Goal: Transaction & Acquisition: Purchase product/service

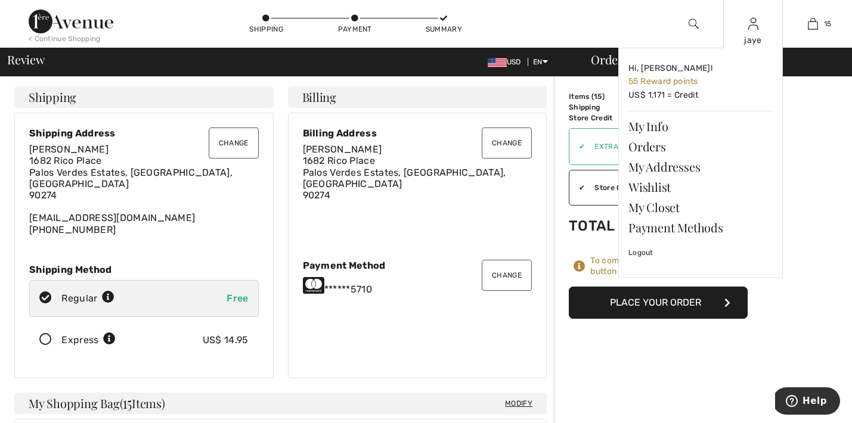
click at [753, 34] on div "jaye" at bounding box center [753, 40] width 58 height 13
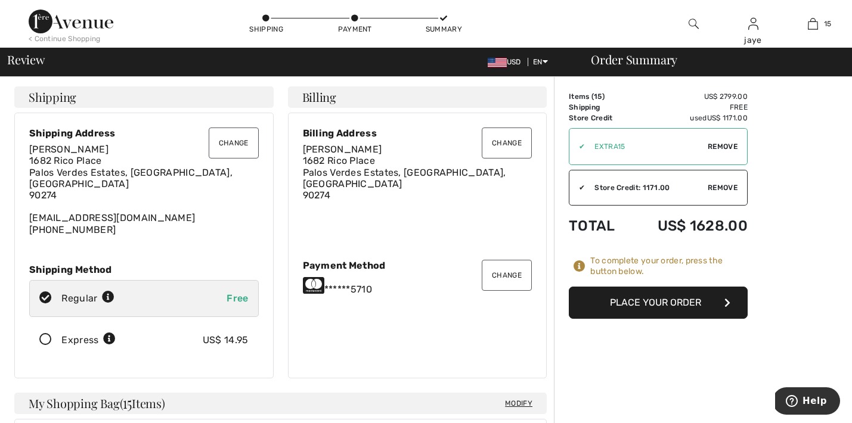
click at [701, 309] on button "Place Your Order" at bounding box center [658, 303] width 179 height 32
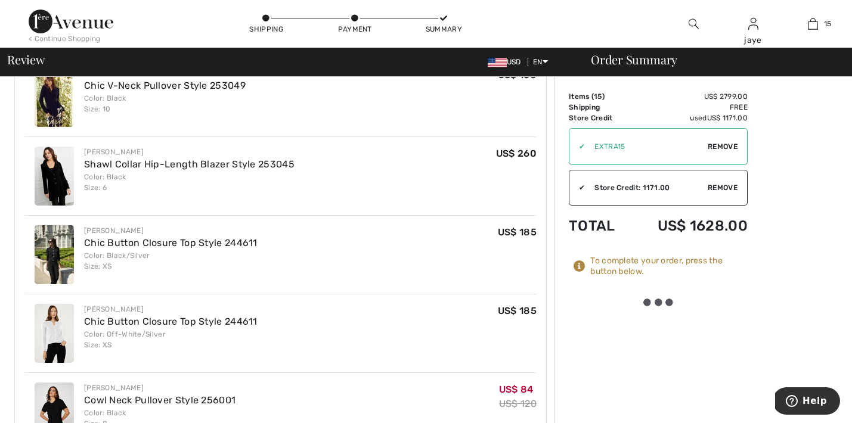
scroll to position [1074, 0]
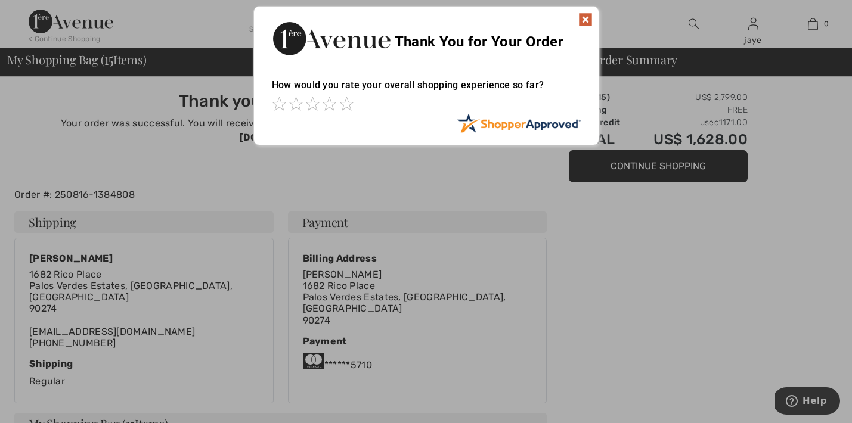
click at [585, 20] on img at bounding box center [586, 20] width 14 height 14
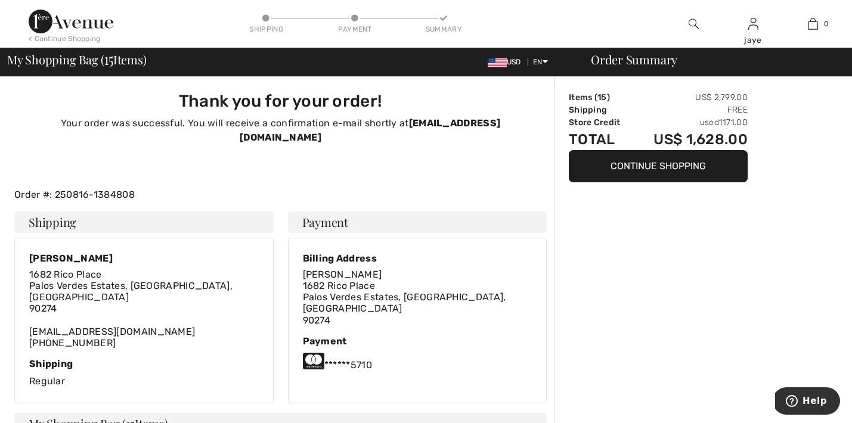
click at [692, 25] on img at bounding box center [694, 24] width 10 height 14
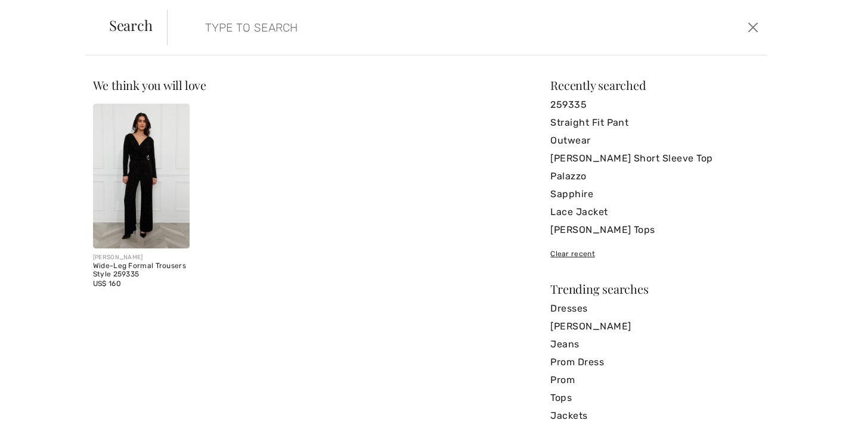
paste input "254020"
type input "254020"
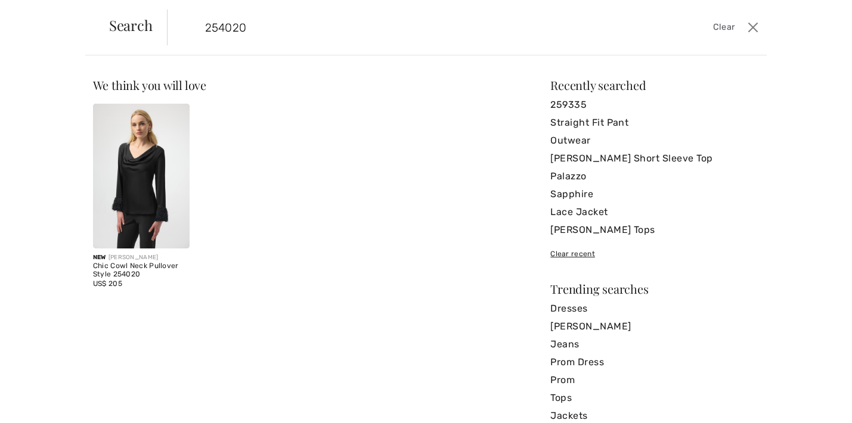
click at [145, 169] on img at bounding box center [141, 176] width 97 height 145
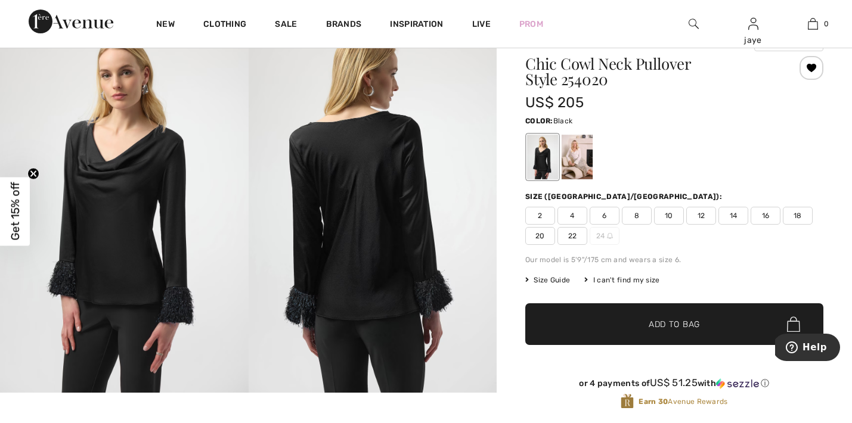
click at [632, 217] on span "8" at bounding box center [637, 216] width 30 height 18
click at [599, 322] on span "✔ Added to Bag Add to Bag" at bounding box center [674, 325] width 298 height 42
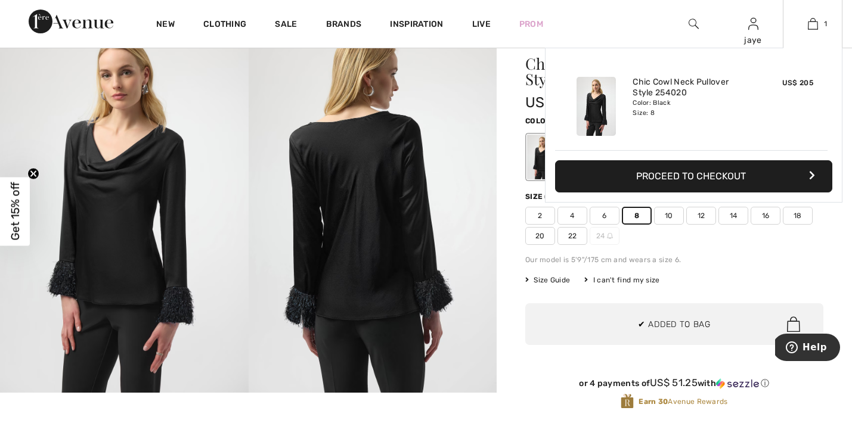
click at [606, 222] on div "Added to Bag Joseph Ribkoff Chic Cowl Neck Pullover Style 254020 US$ 205 Color:…" at bounding box center [694, 154] width 298 height 212
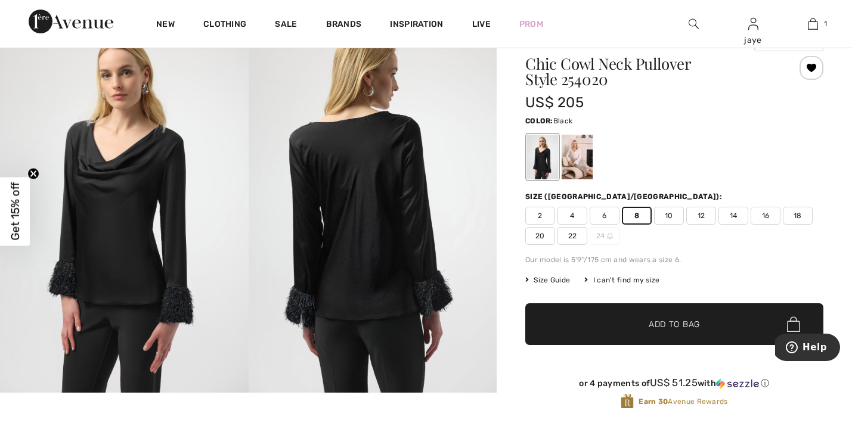
click at [606, 215] on span "6" at bounding box center [605, 216] width 30 height 18
click at [602, 319] on span "✔ Added to Bag Add to Bag" at bounding box center [674, 325] width 298 height 42
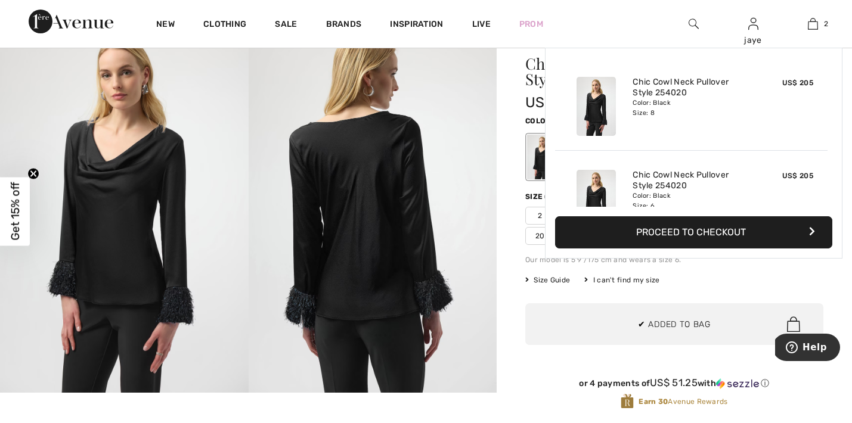
scroll to position [37, 0]
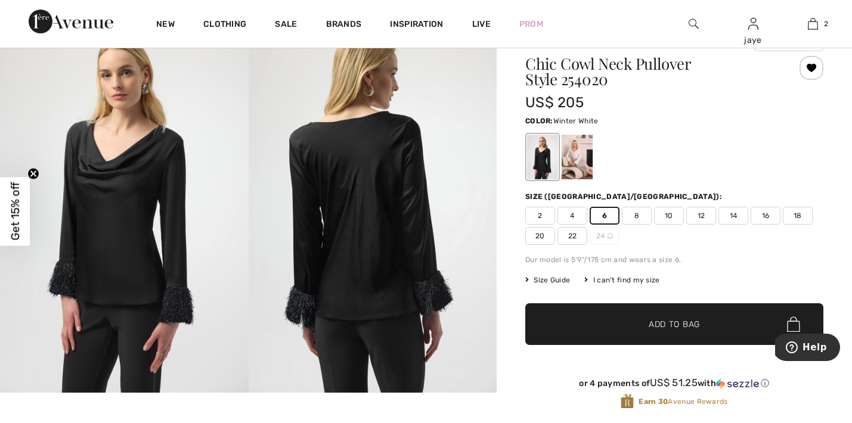
click at [575, 157] on div at bounding box center [577, 157] width 31 height 45
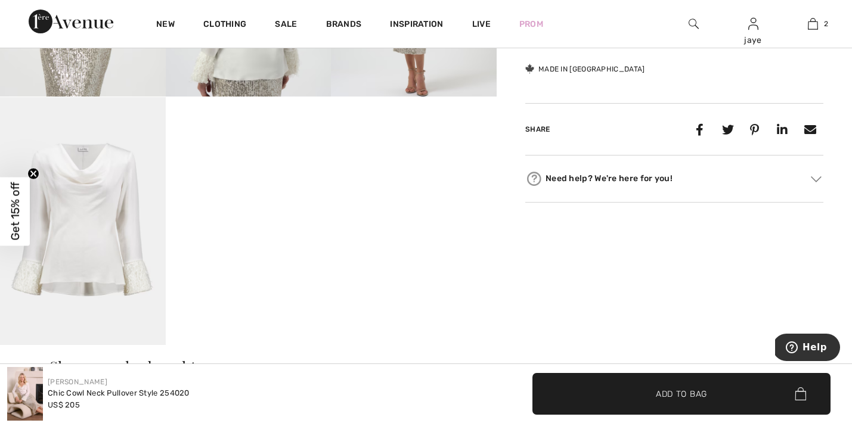
scroll to position [650, 0]
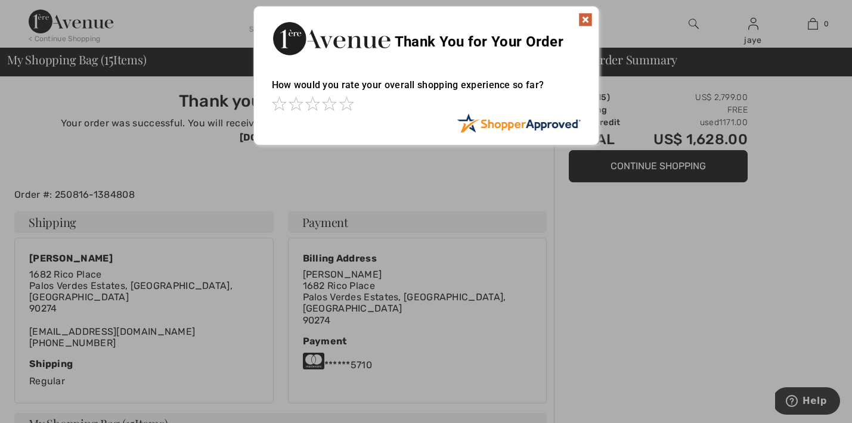
click at [590, 18] on img at bounding box center [586, 20] width 14 height 14
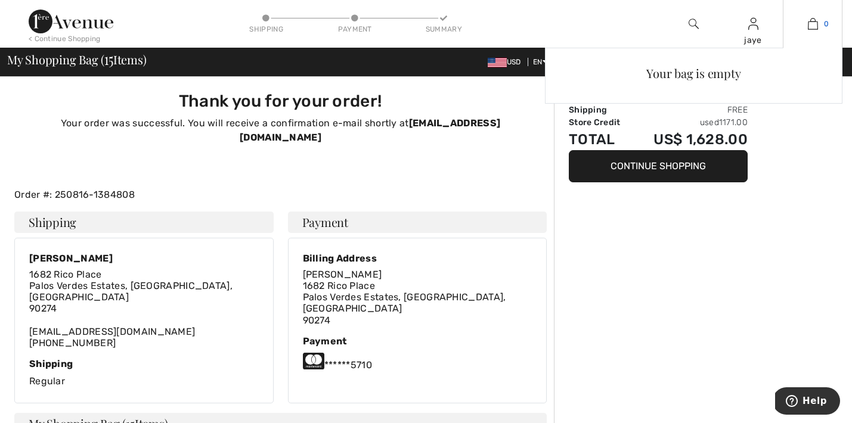
click at [819, 24] on link "0" at bounding box center [813, 24] width 58 height 14
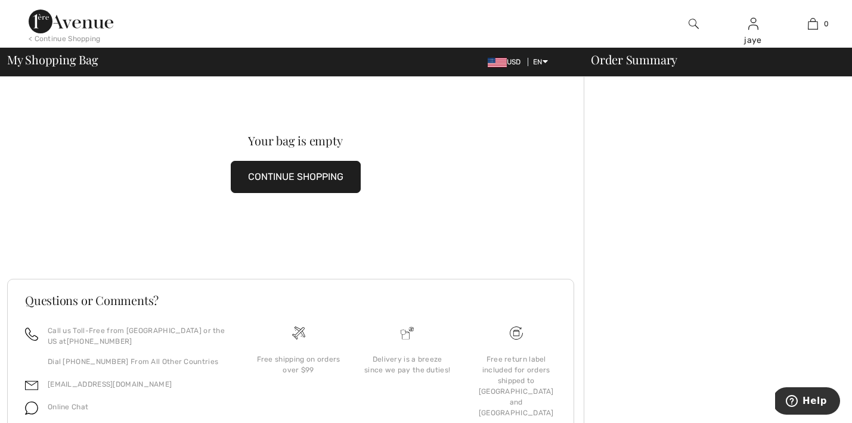
click at [695, 23] on img at bounding box center [694, 24] width 10 height 14
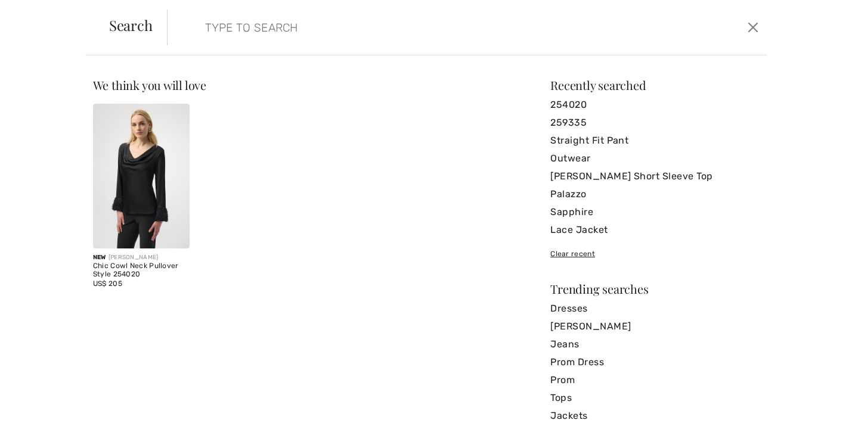
click at [162, 189] on img at bounding box center [141, 176] width 97 height 145
